Goal: Check status: Check status

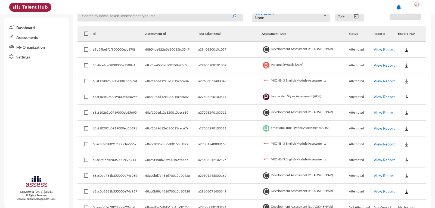
scroll to position [54, 0]
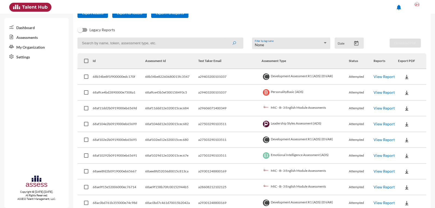
click at [374, 77] on link "View Report" at bounding box center [384, 76] width 21 height 5
